Goal: Navigation & Orientation: Find specific page/section

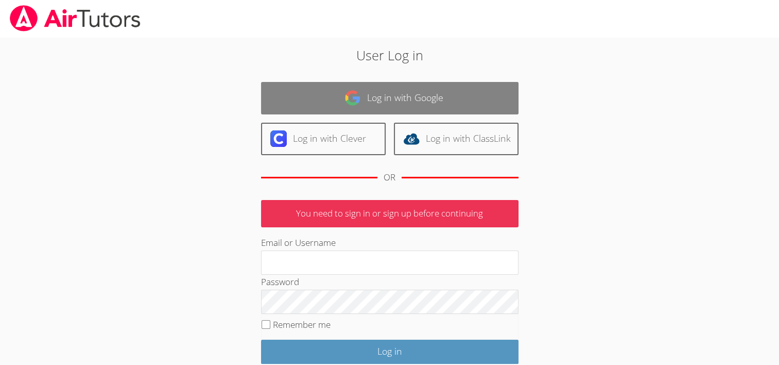
click at [377, 101] on link "Log in with Google" at bounding box center [390, 98] width 258 height 32
